Goal: Information Seeking & Learning: Learn about a topic

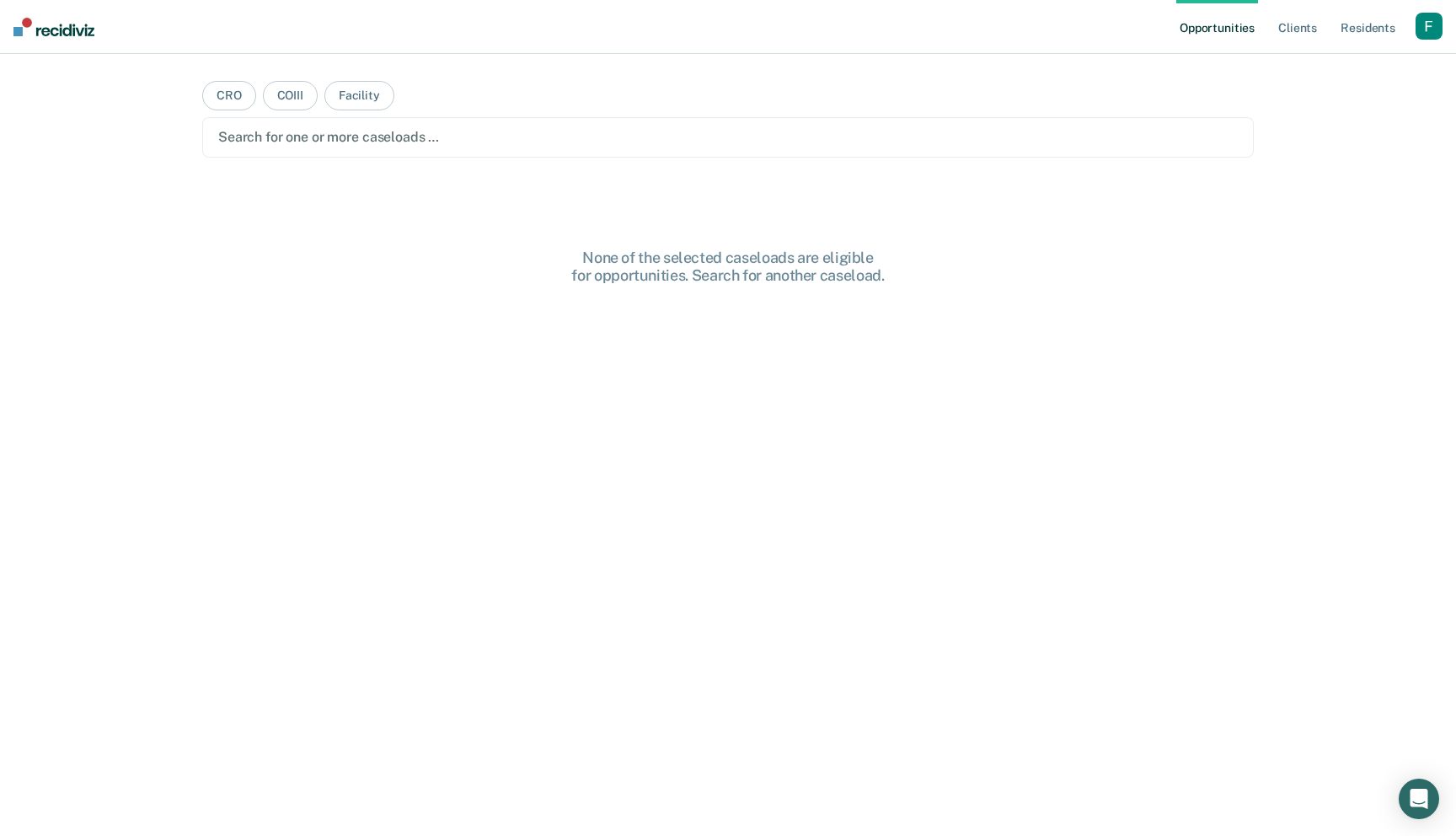
click at [1416, 23] on div "button" at bounding box center [1429, 26] width 27 height 27
click at [1311, 70] on link "Profile" at bounding box center [1361, 69] width 136 height 14
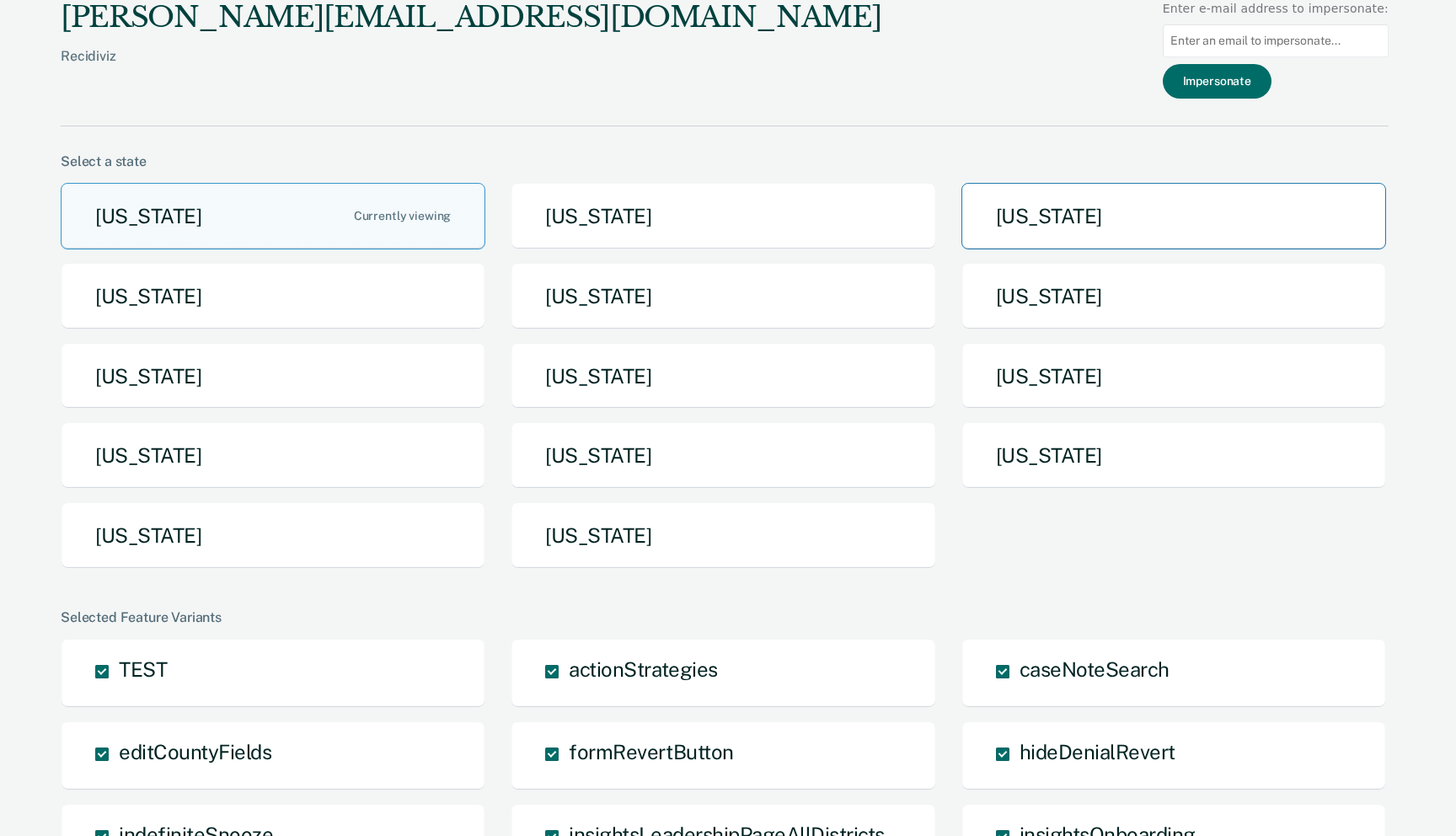
click at [1034, 219] on button "[US_STATE]" at bounding box center [1174, 215] width 425 height 67
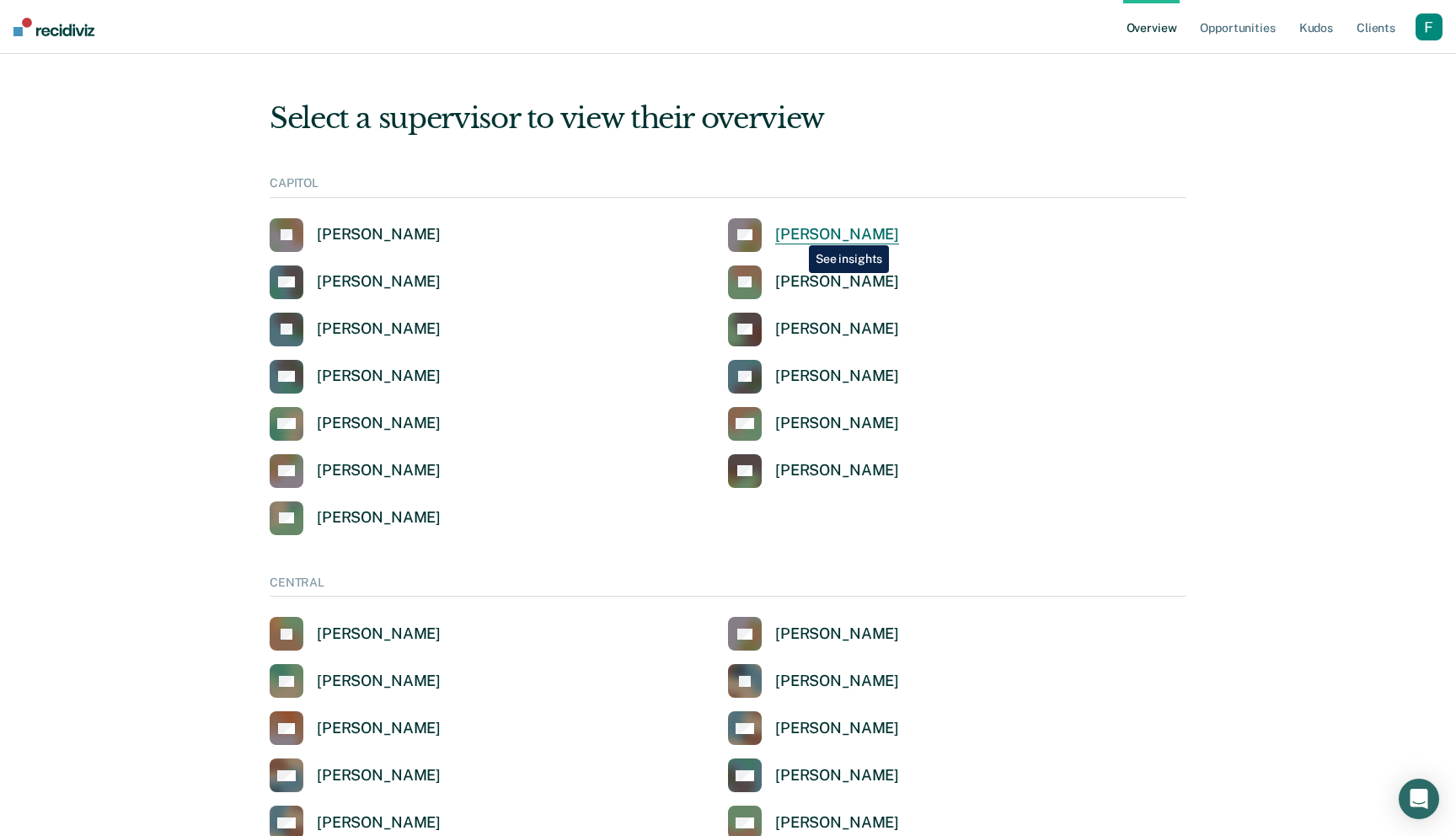
click at [796, 232] on div "[PERSON_NAME]" at bounding box center [837, 235] width 124 height 20
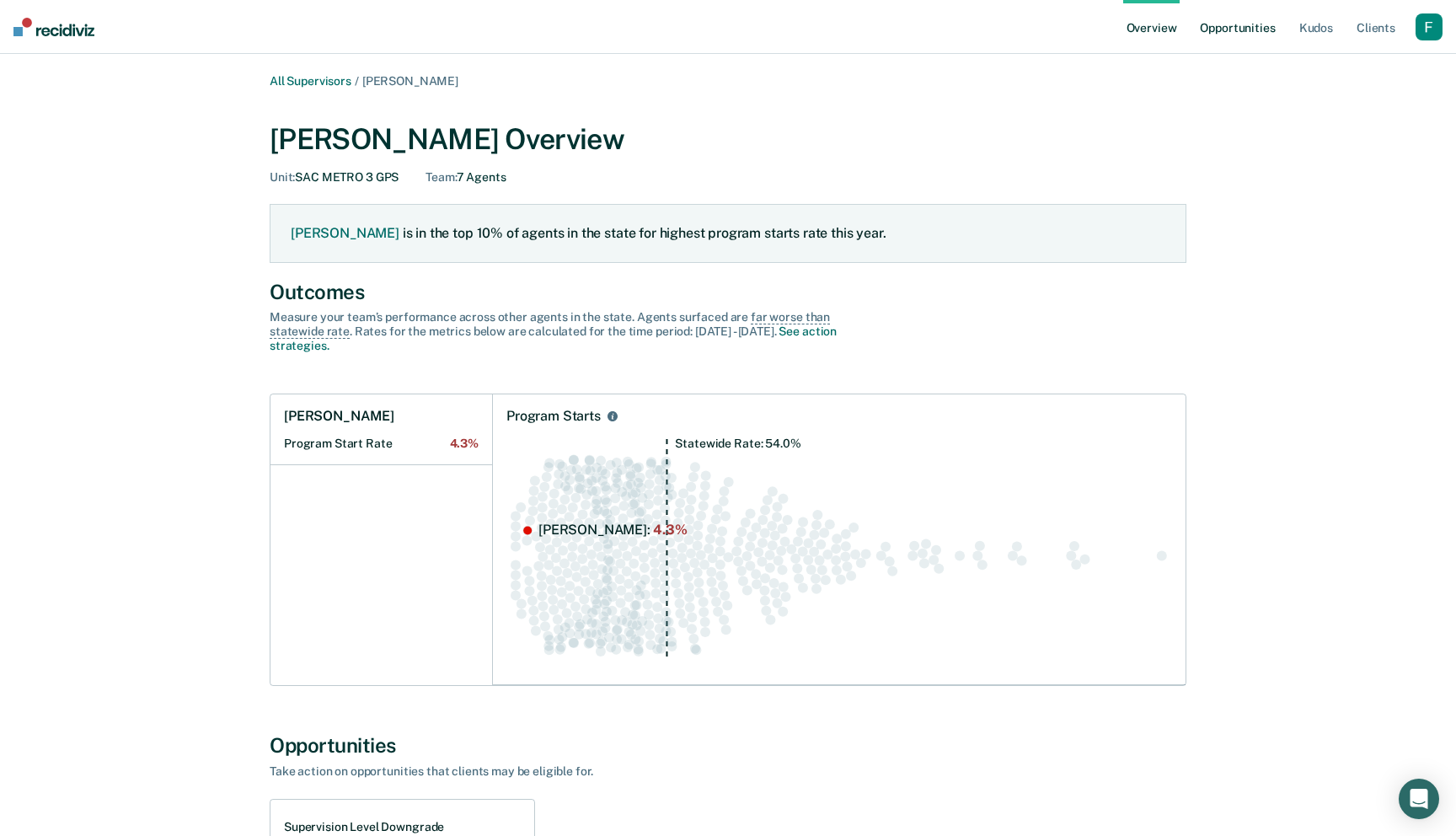
click at [1243, 27] on link "Opportunities" at bounding box center [1238, 27] width 81 height 54
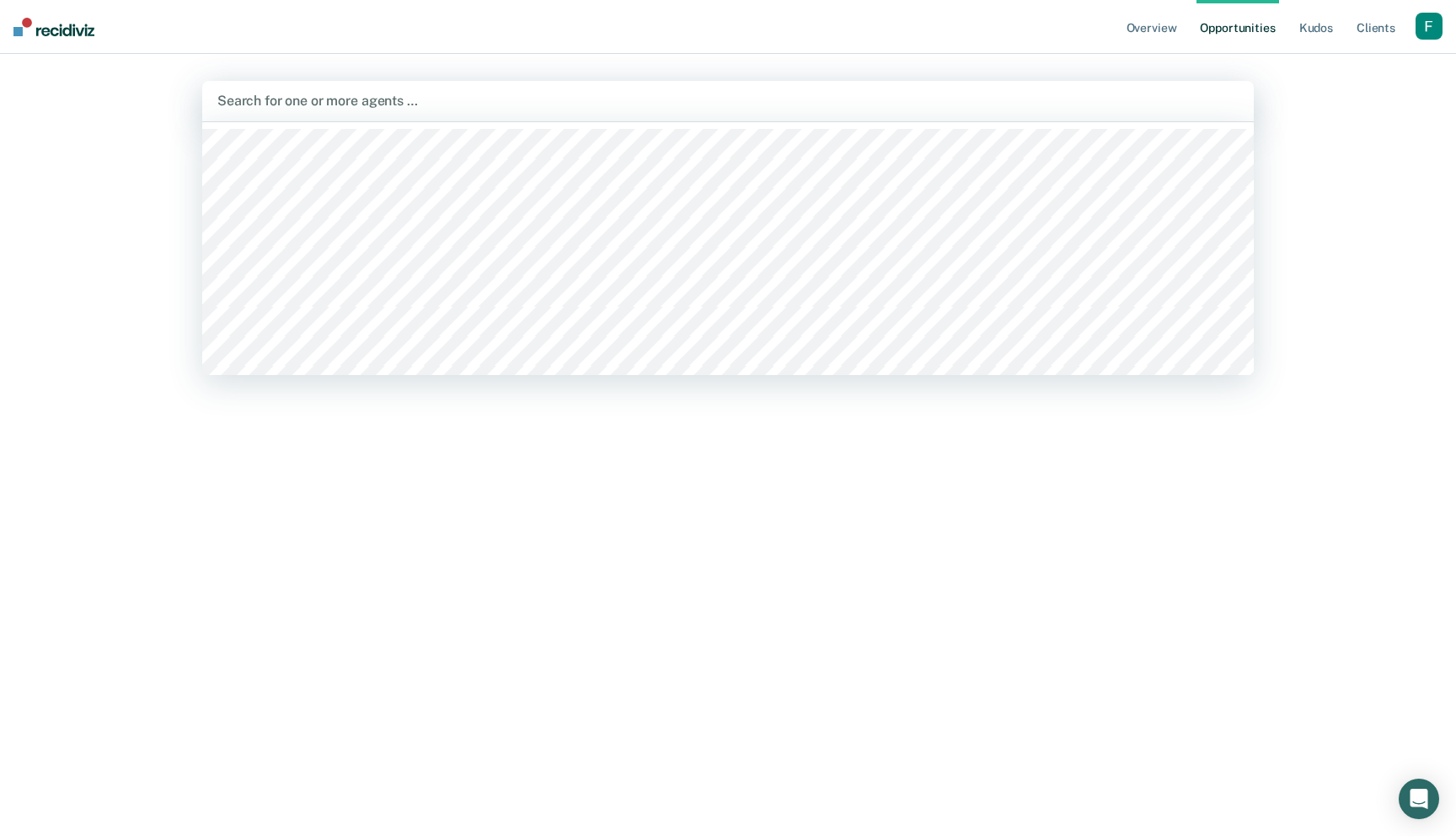
click at [488, 111] on div "Search for one or more agents …" at bounding box center [728, 100] width 1025 height 23
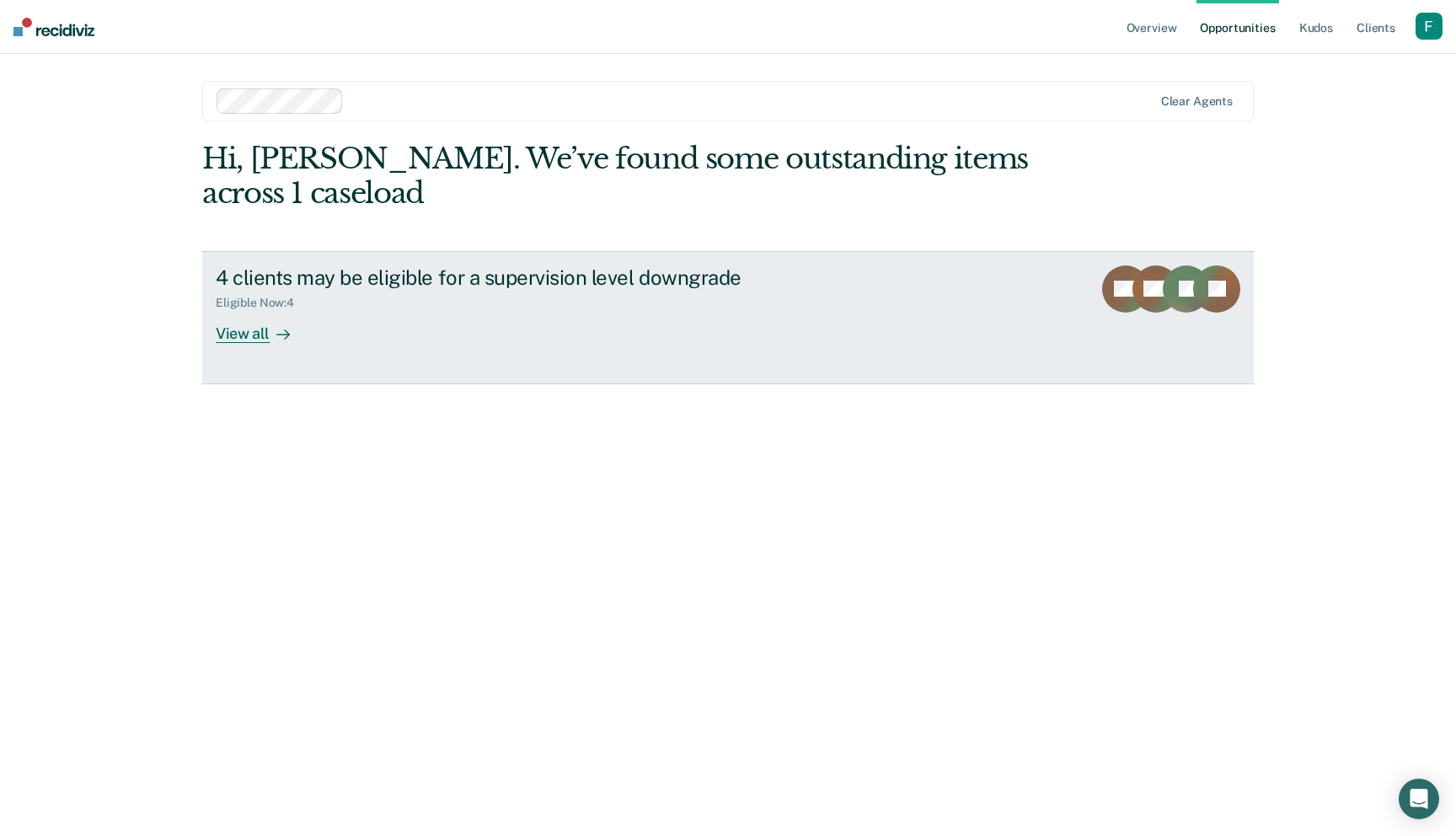
click at [511, 308] on div "Eligible Now : 4" at bounding box center [511, 299] width 592 height 21
click at [517, 335] on div "4 clients may be eligible for a supervision level downgrade Eligible Now : 4 Vi…" at bounding box center [531, 304] width 632 height 77
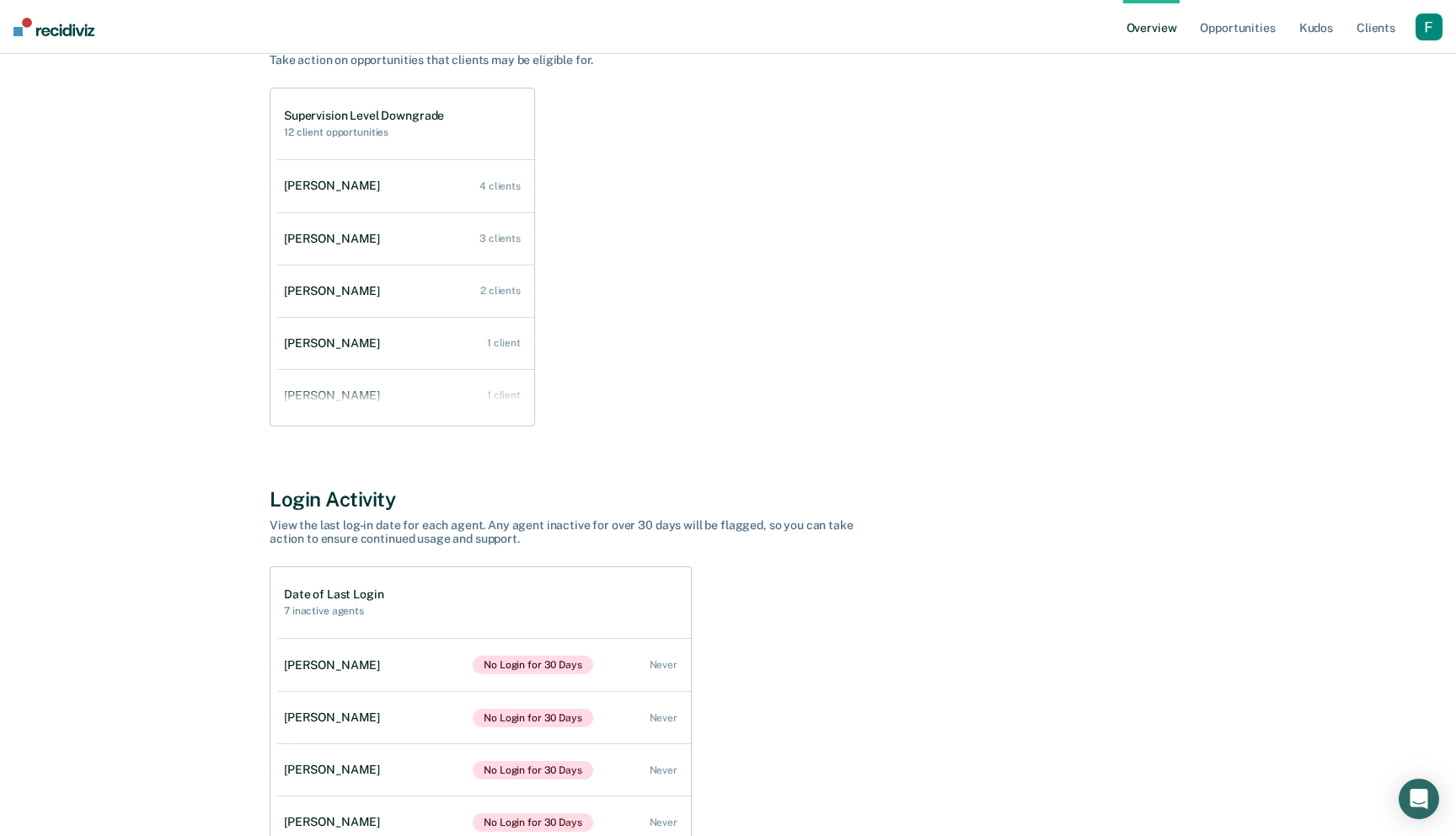
scroll to position [869, 0]
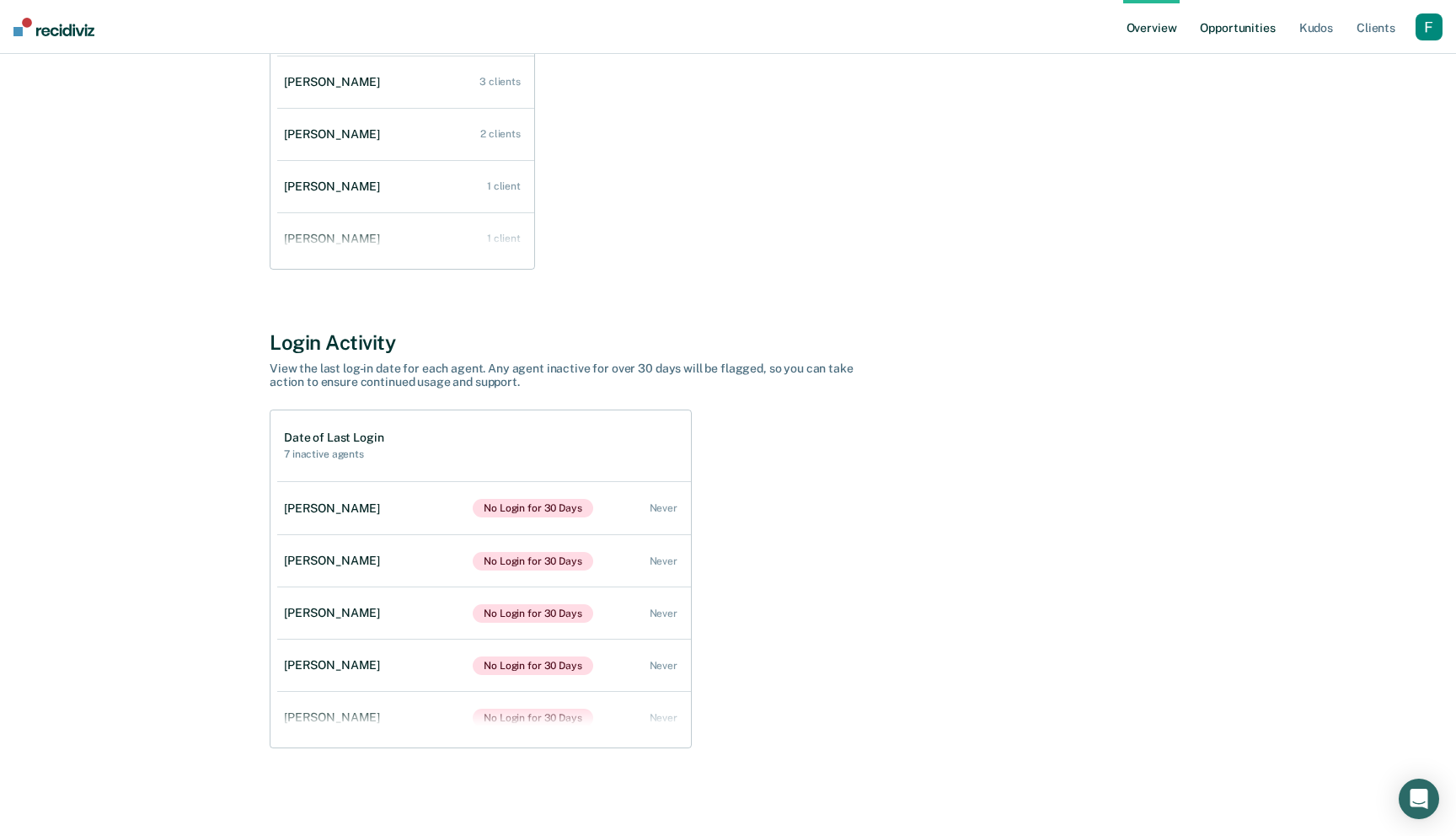
click at [1244, 33] on link "Opportunities" at bounding box center [1238, 27] width 81 height 54
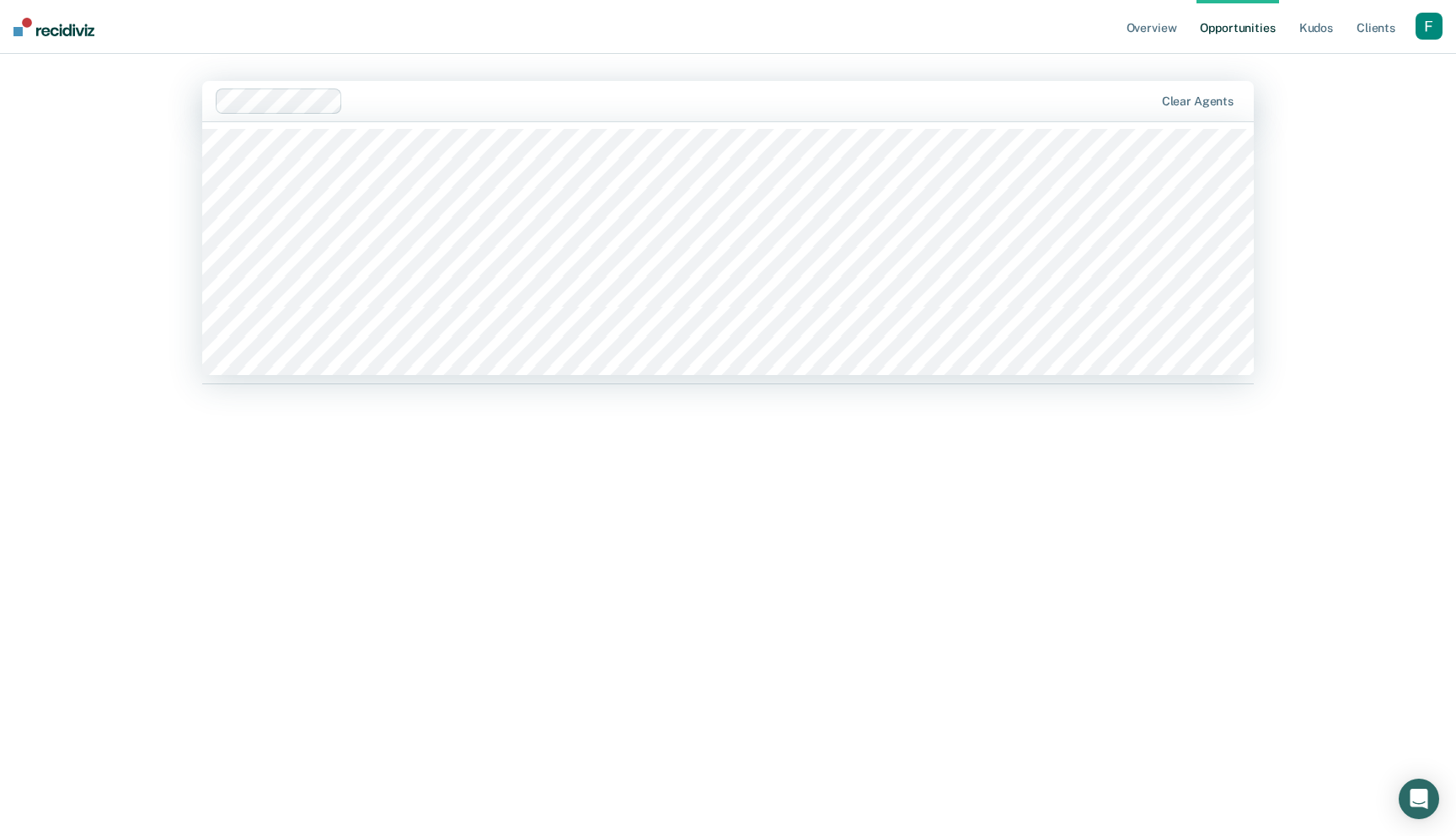
click at [727, 87] on div "Clear agents" at bounding box center [728, 101] width 1052 height 41
click at [783, 104] on div at bounding box center [808, 101] width 690 height 20
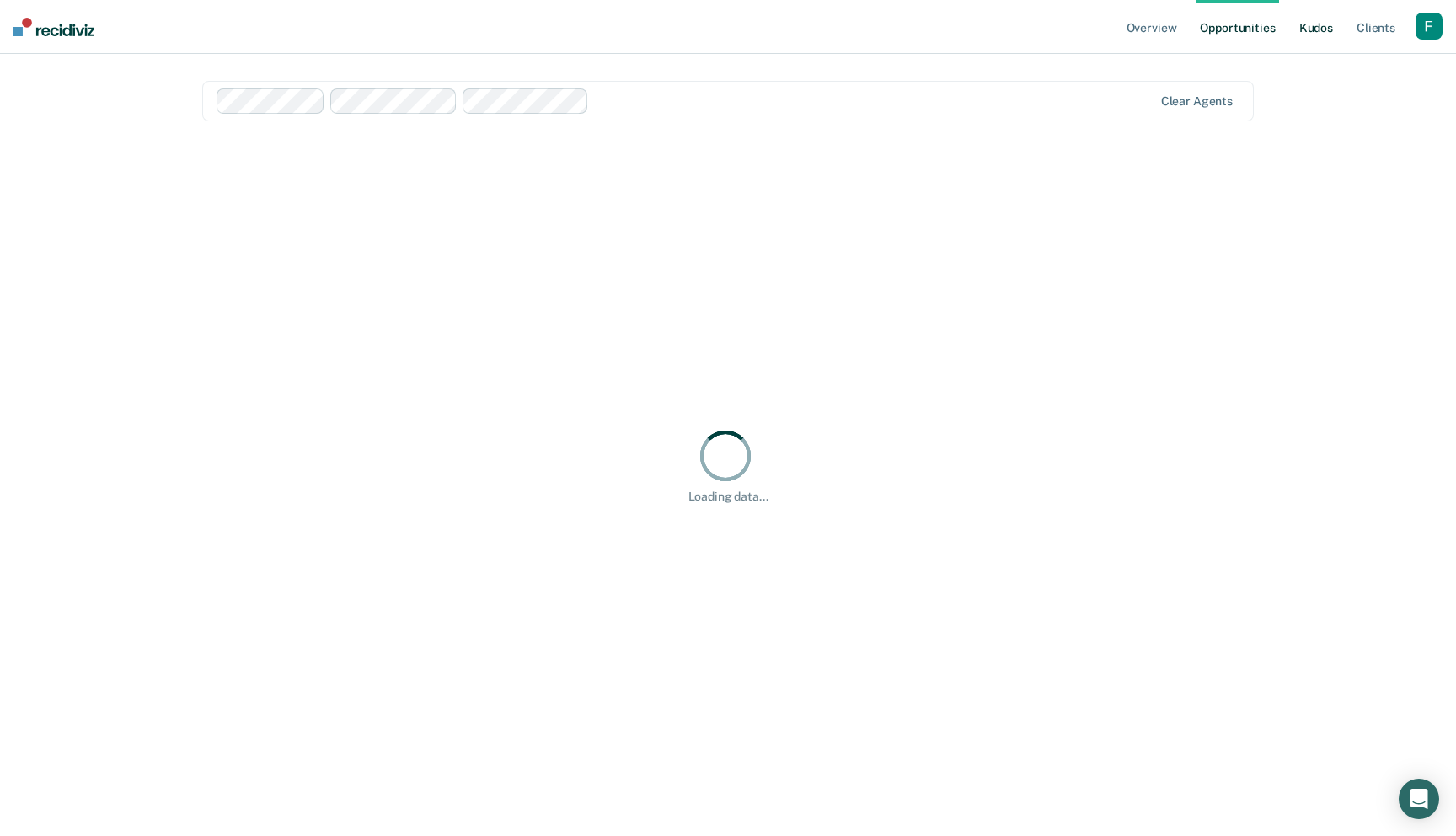
click at [1309, 32] on link "Kudos" at bounding box center [1316, 27] width 41 height 54
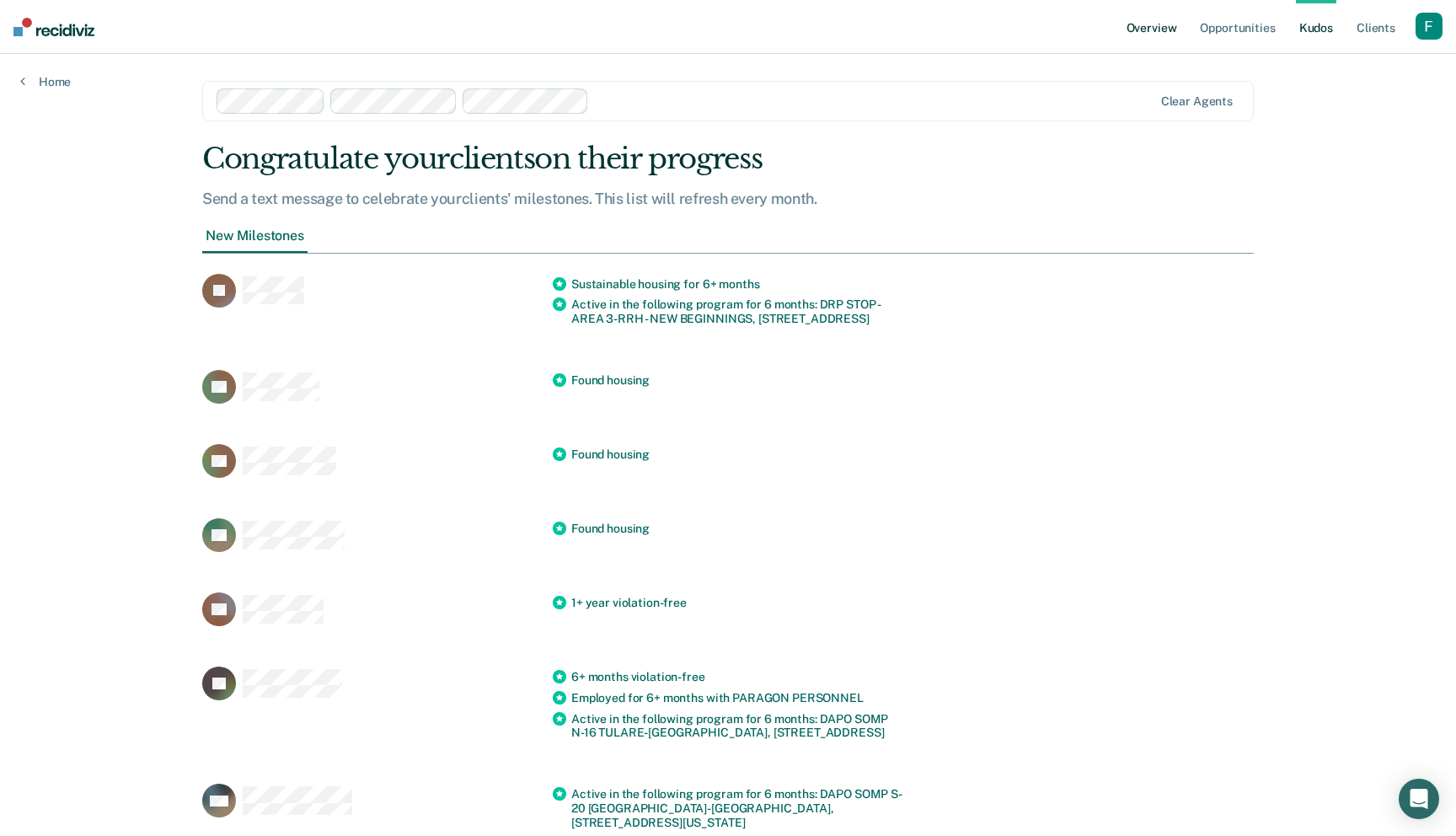
click at [1161, 37] on link "Overview" at bounding box center [1152, 27] width 58 height 54
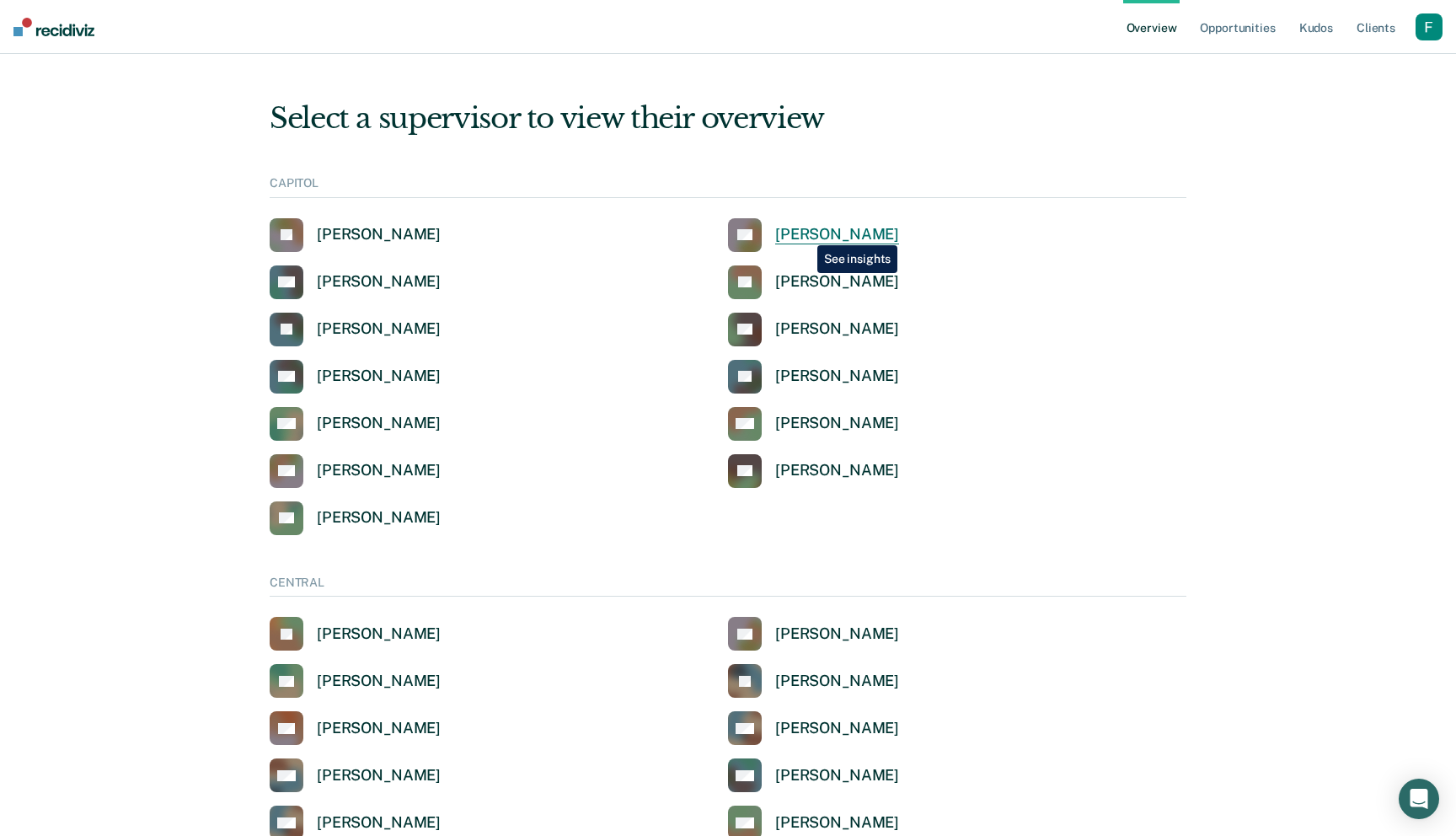
click at [805, 232] on div "[PERSON_NAME]" at bounding box center [837, 235] width 124 height 20
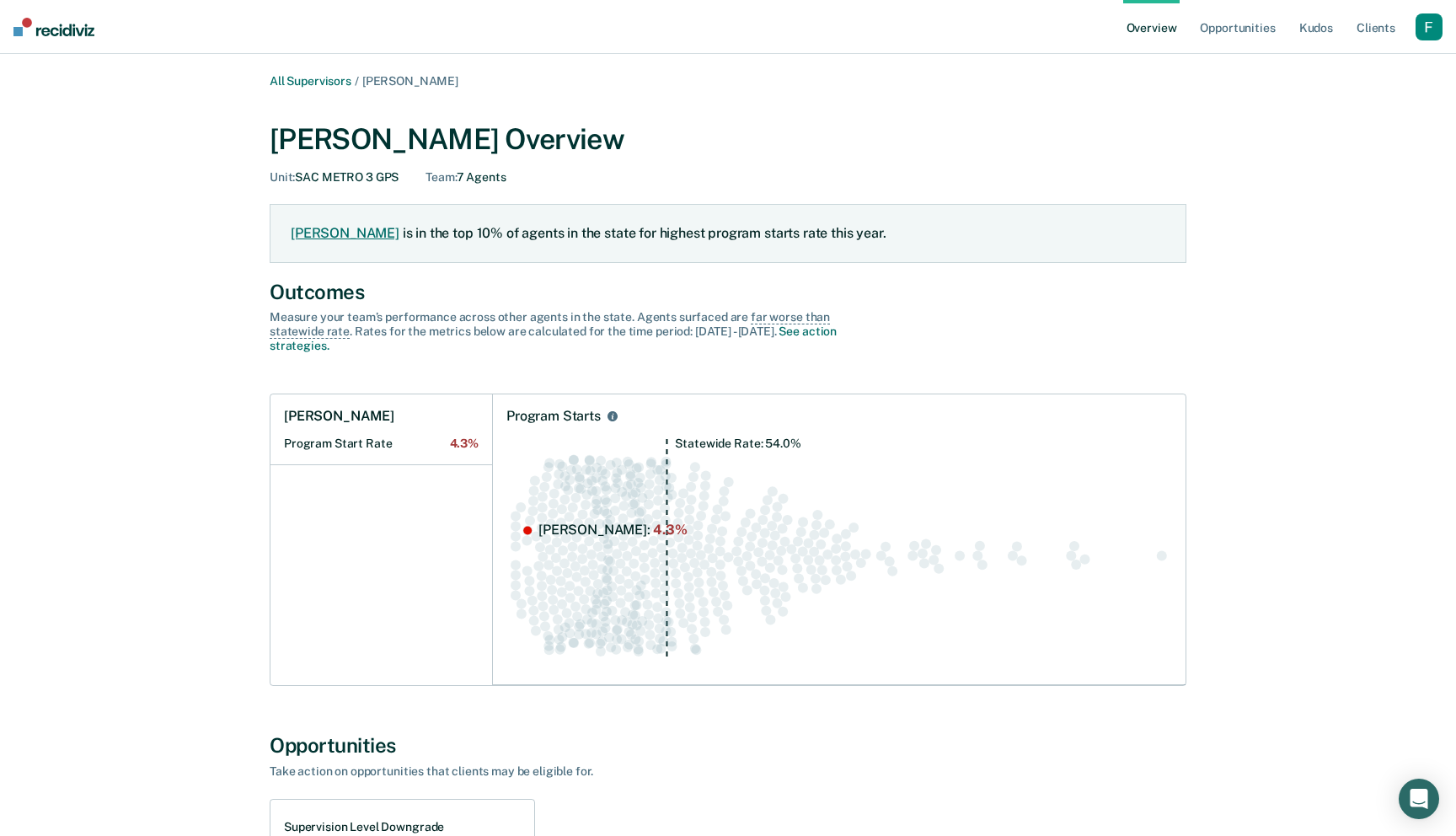
click at [370, 231] on link "[PERSON_NAME]" at bounding box center [345, 233] width 109 height 16
click at [366, 237] on link "[PERSON_NAME]" at bounding box center [345, 233] width 109 height 16
